Goal: Task Accomplishment & Management: Use online tool/utility

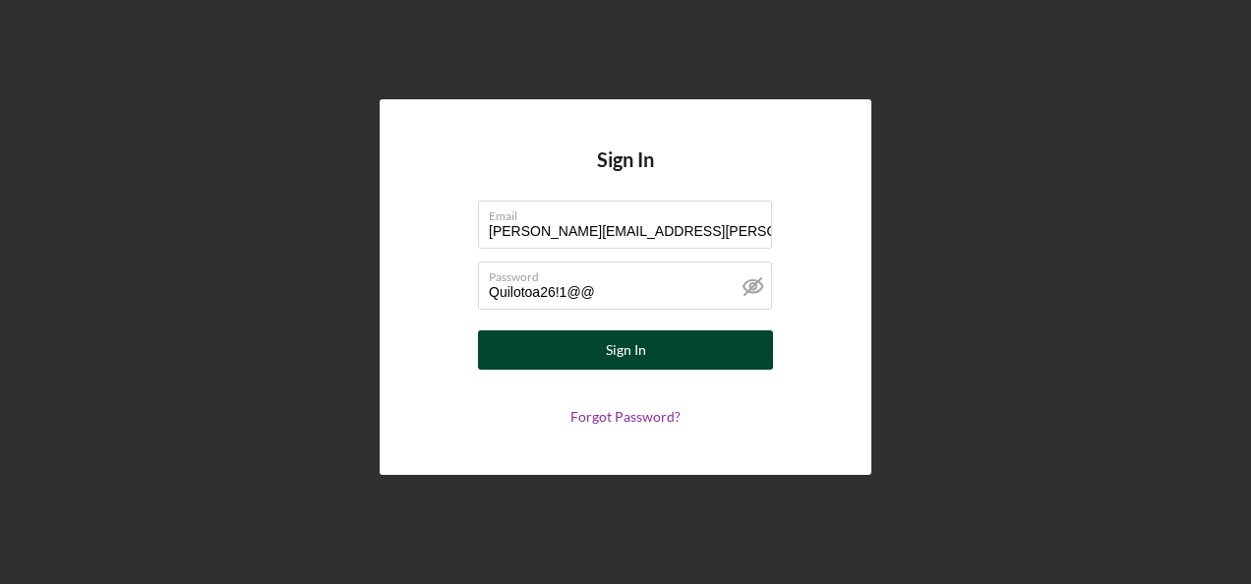
click at [703, 350] on button "Sign In" at bounding box center [625, 349] width 295 height 39
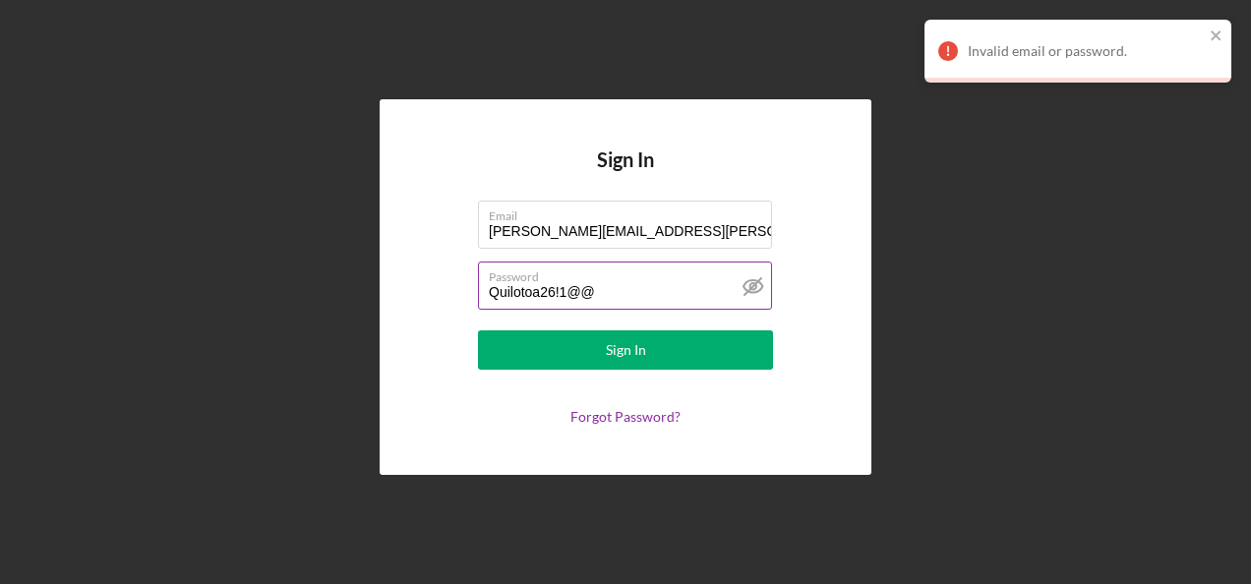
click at [549, 299] on input "Quilotoa26!1@@" at bounding box center [625, 285] width 294 height 47
type input "Quilotoa25!1@@"
click at [755, 284] on line at bounding box center [753, 286] width 17 height 17
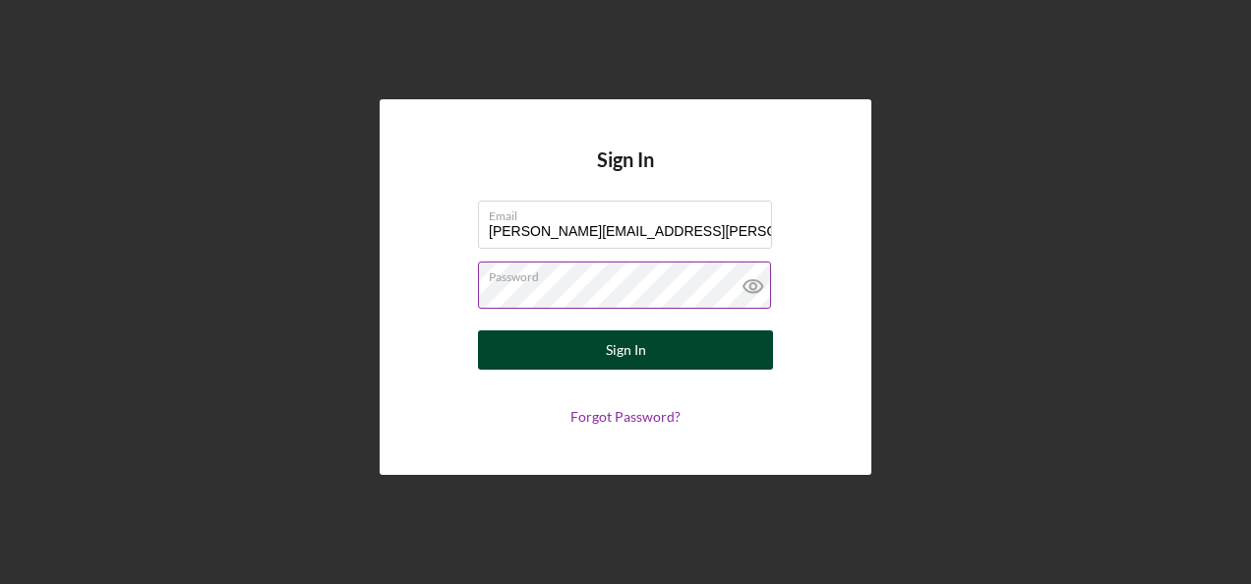
click at [720, 344] on button "Sign In" at bounding box center [625, 349] width 295 height 39
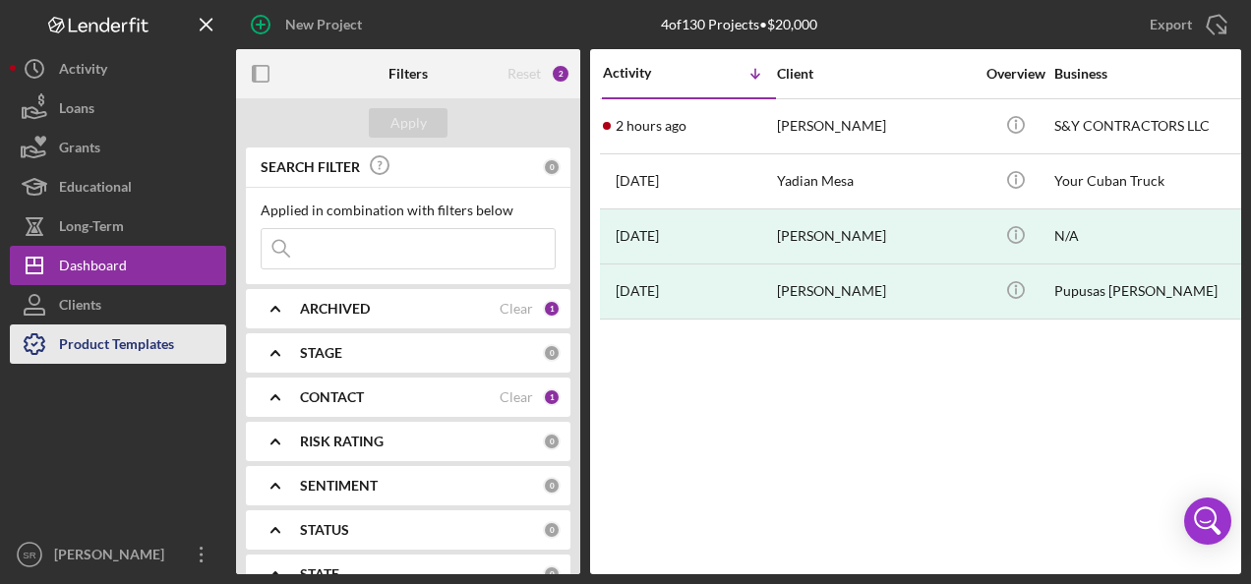
click at [105, 347] on div "Product Templates" at bounding box center [116, 347] width 115 height 44
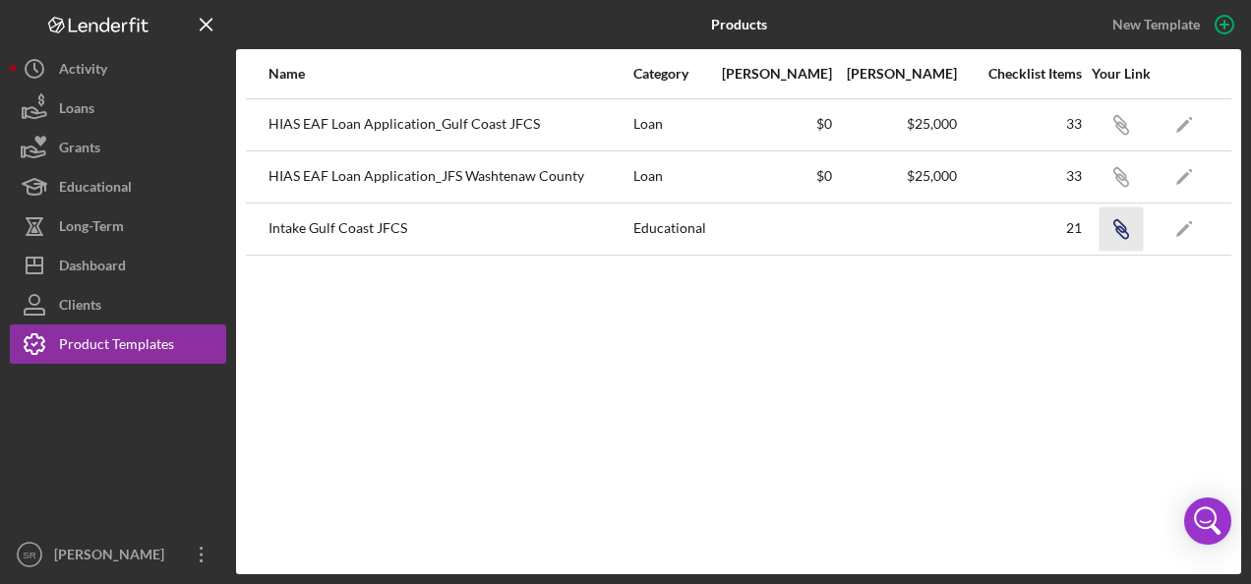
click at [1123, 226] on icon "Icon/Link" at bounding box center [1121, 229] width 44 height 44
click at [1125, 120] on icon "Icon/Link" at bounding box center [1121, 124] width 44 height 44
